Goal: Find specific page/section: Find specific page/section

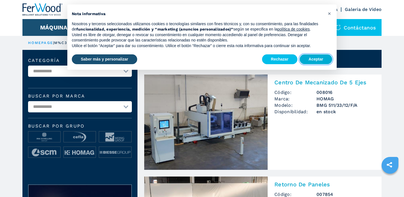
click at [314, 61] on button "Aceptar" at bounding box center [315, 59] width 33 height 10
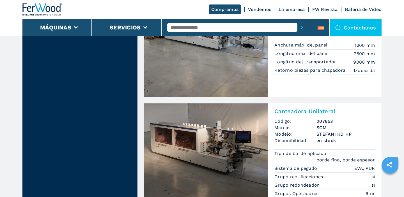
scroll to position [320, 0]
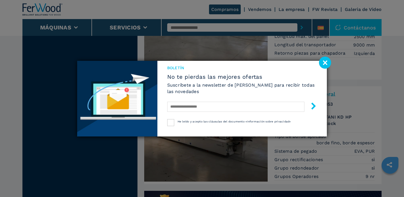
click at [326, 64] on image at bounding box center [325, 63] width 12 height 12
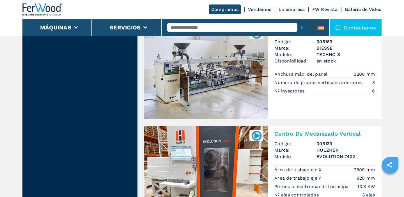
scroll to position [535, 0]
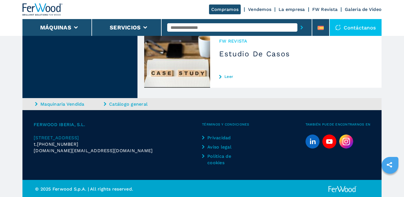
scroll to position [1591, 0]
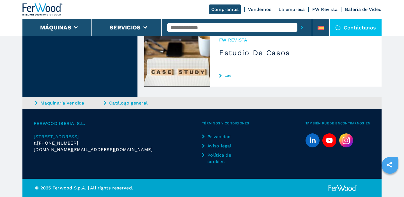
click at [58, 137] on span "[STREET_ADDRESS]" at bounding box center [56, 136] width 45 height 5
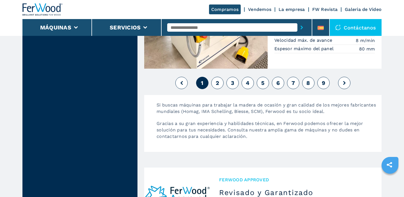
scroll to position [1357, 0]
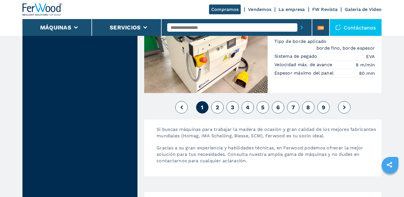
click at [213, 107] on button "2" at bounding box center [217, 107] width 12 height 12
click at [216, 107] on span "2" at bounding box center [217, 107] width 3 height 7
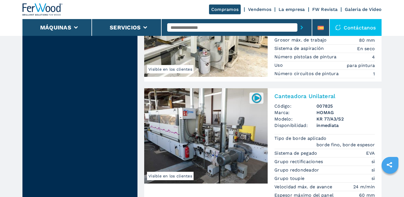
scroll to position [808, 0]
